Goal: Task Accomplishment & Management: Complete application form

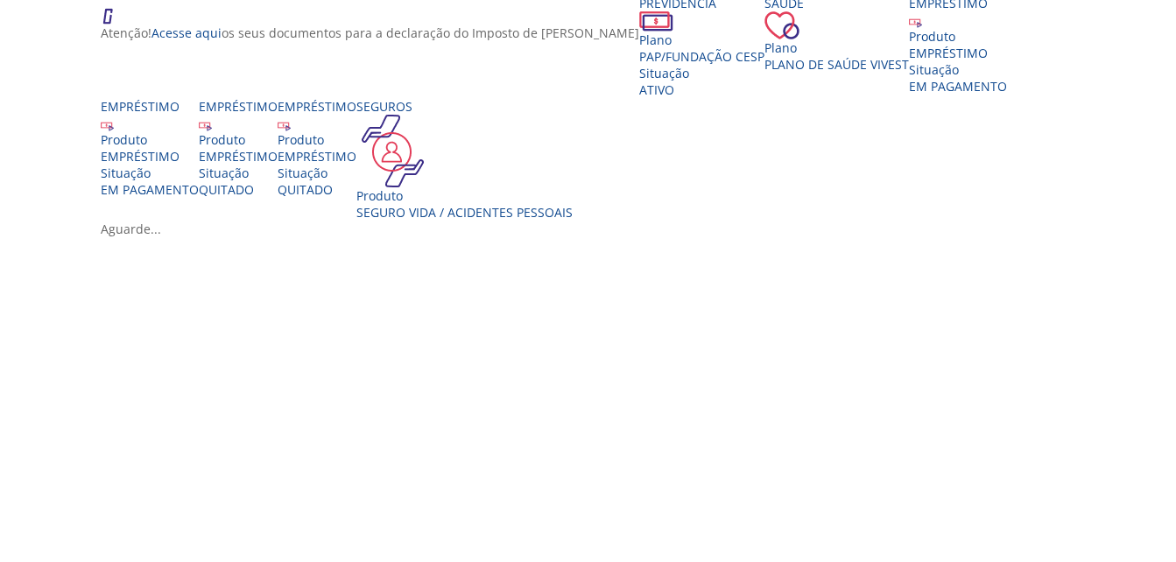
scroll to position [348, 0]
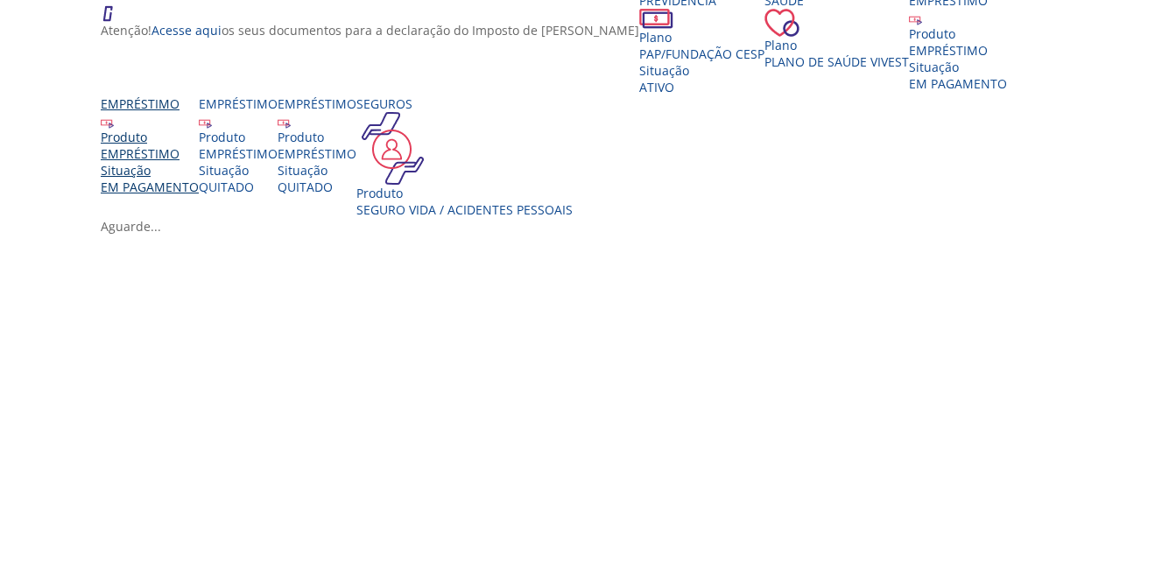
click at [199, 179] on div "Situação" at bounding box center [150, 170] width 98 height 17
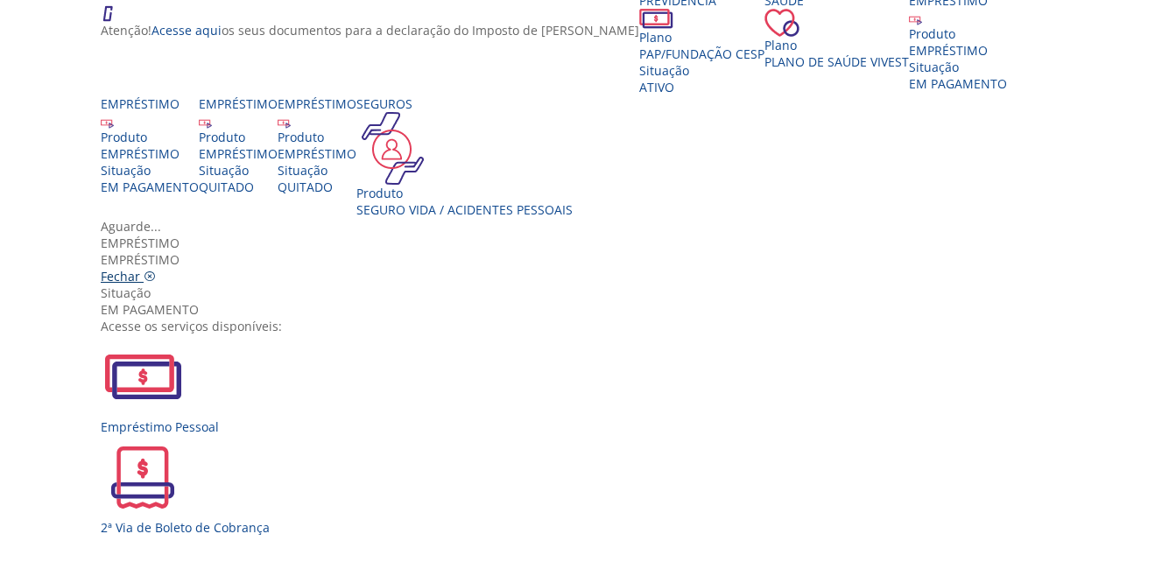
click at [140, 268] on span "Fechar" at bounding box center [120, 276] width 39 height 17
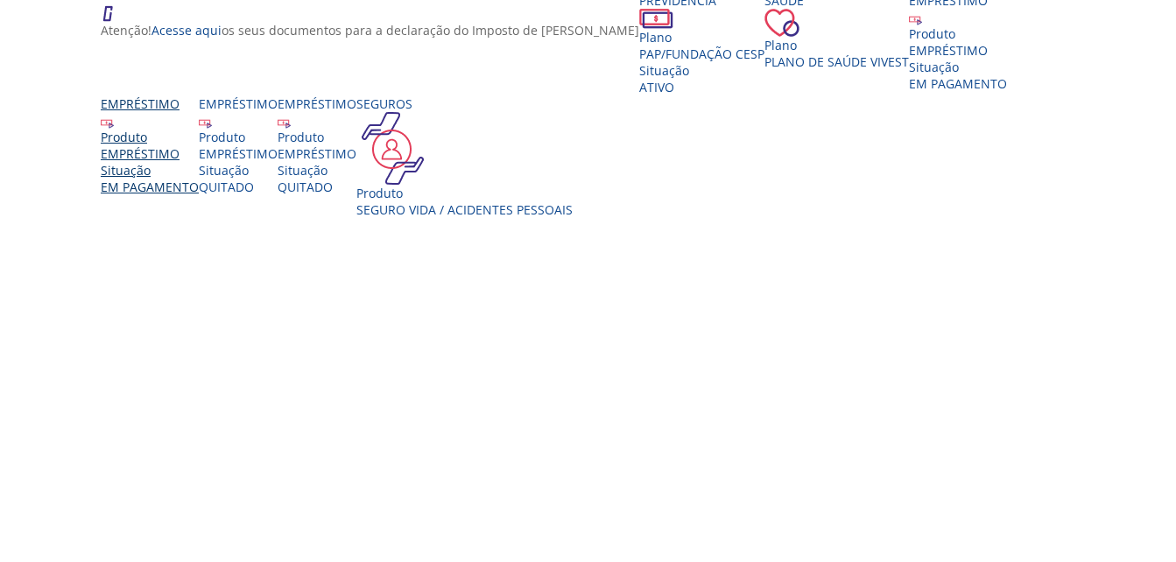
click at [199, 162] on div "EMPRÉSTIMO" at bounding box center [150, 153] width 98 height 17
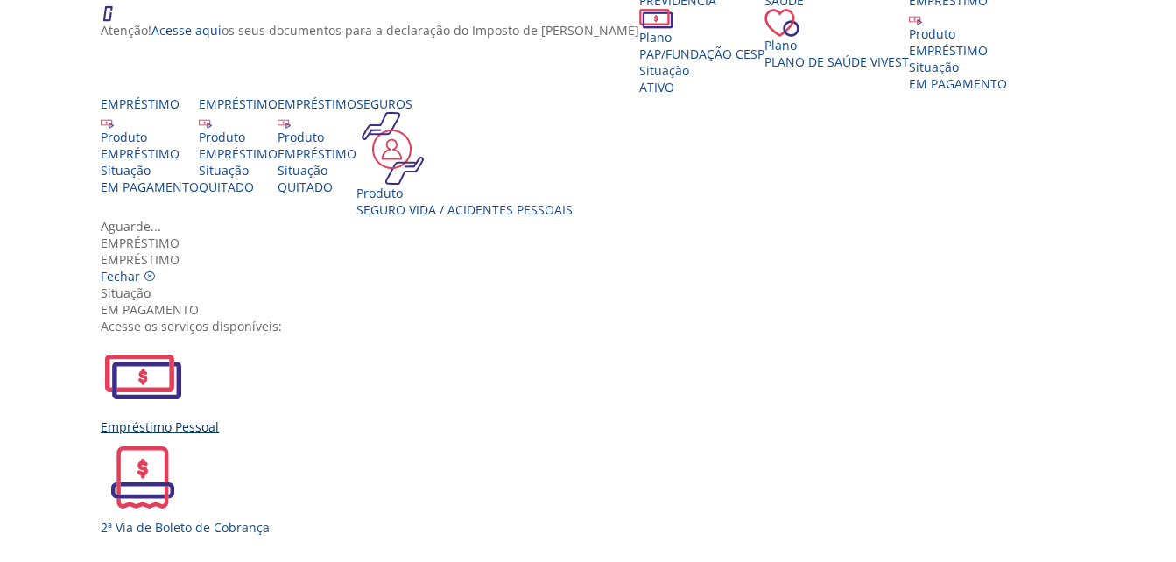
click at [185, 334] on img "Vivest" at bounding box center [143, 376] width 84 height 84
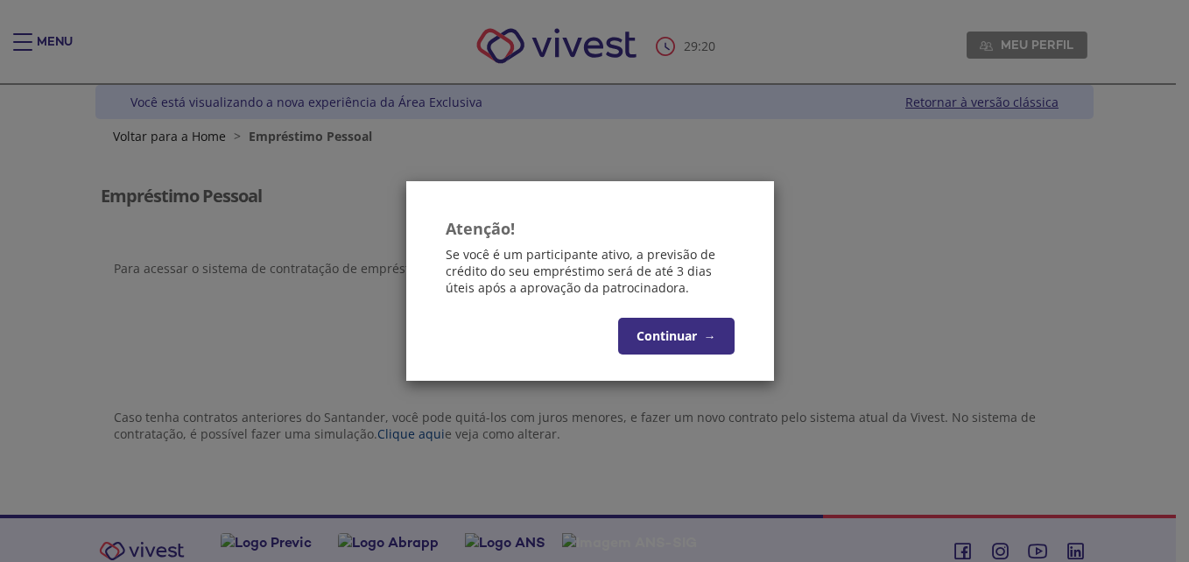
click at [697, 327] on button "Continuar →" at bounding box center [676, 336] width 116 height 37
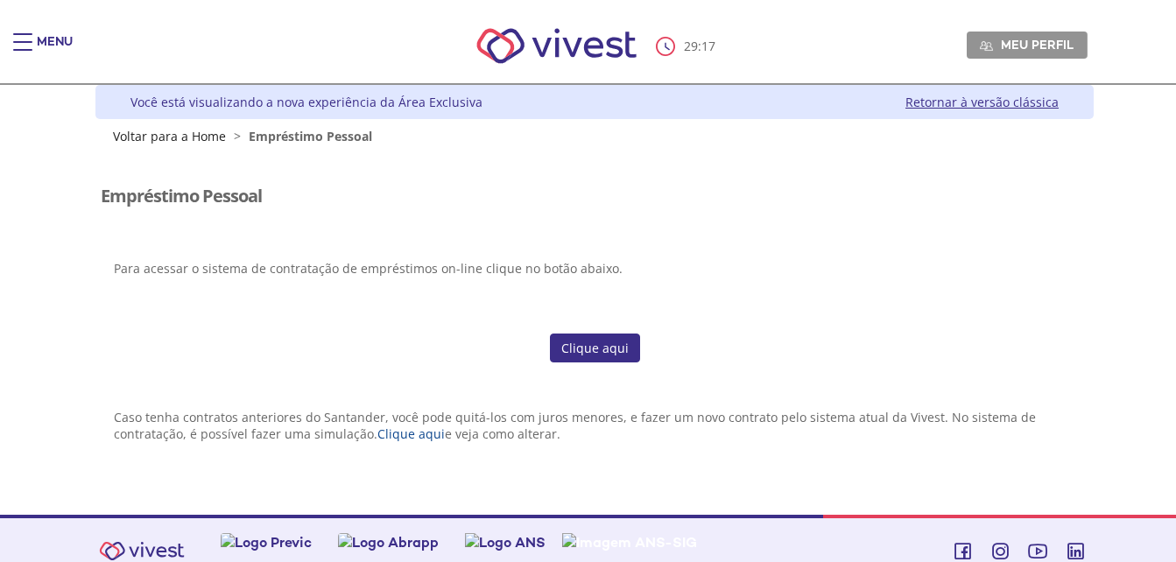
click at [608, 343] on link "Clique aqui" at bounding box center [595, 349] width 90 height 30
click at [967, 102] on link "Retornar à versão clássica" at bounding box center [981, 102] width 153 height 17
